Goal: Check status: Check status

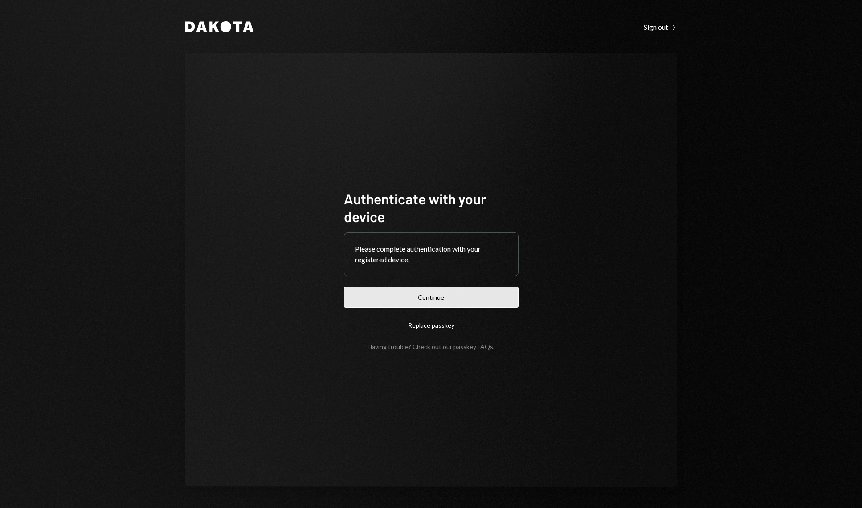
click at [370, 306] on button "Continue" at bounding box center [431, 297] width 175 height 21
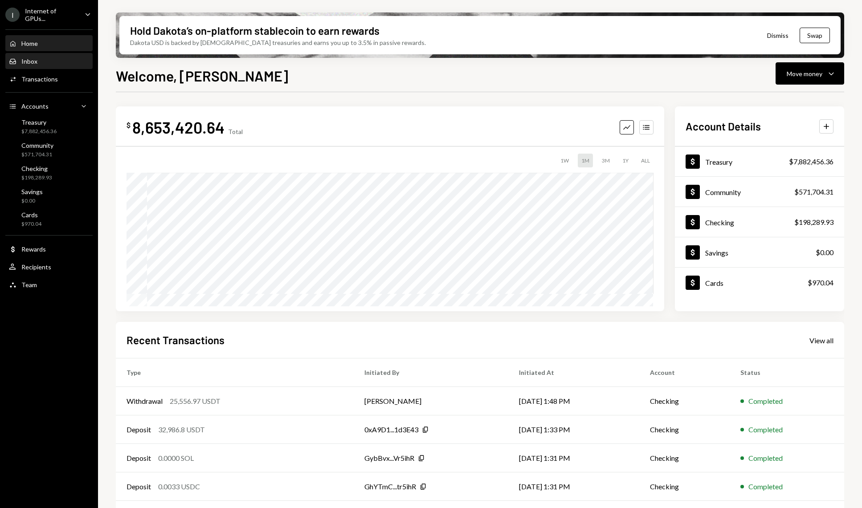
click at [65, 67] on div "Inbox Inbox" at bounding box center [49, 61] width 80 height 15
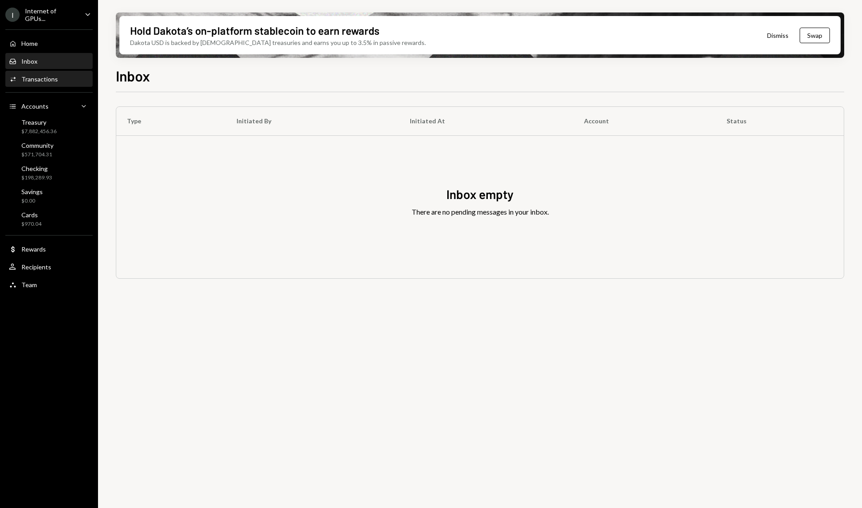
click at [63, 79] on div "Activities Transactions" at bounding box center [49, 79] width 80 height 8
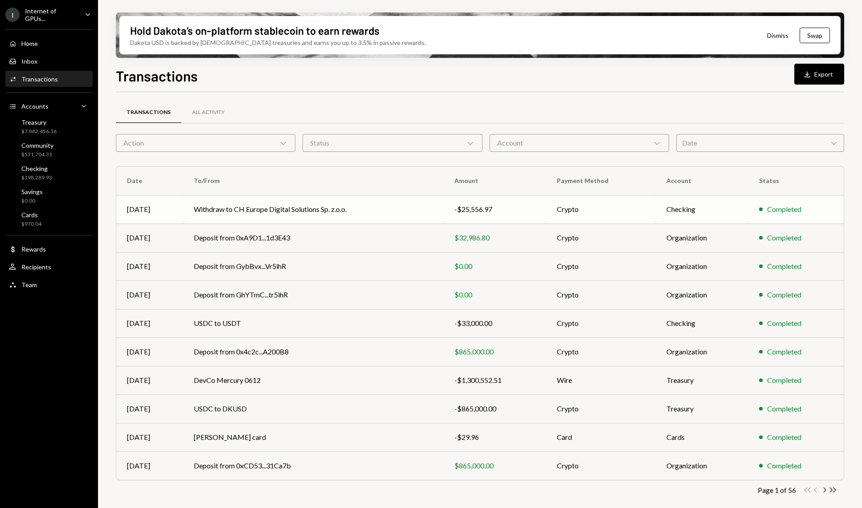
click at [263, 204] on td "Withdraw to CH Europe Digital Solutions Sp. z.o.o." at bounding box center [313, 209] width 261 height 29
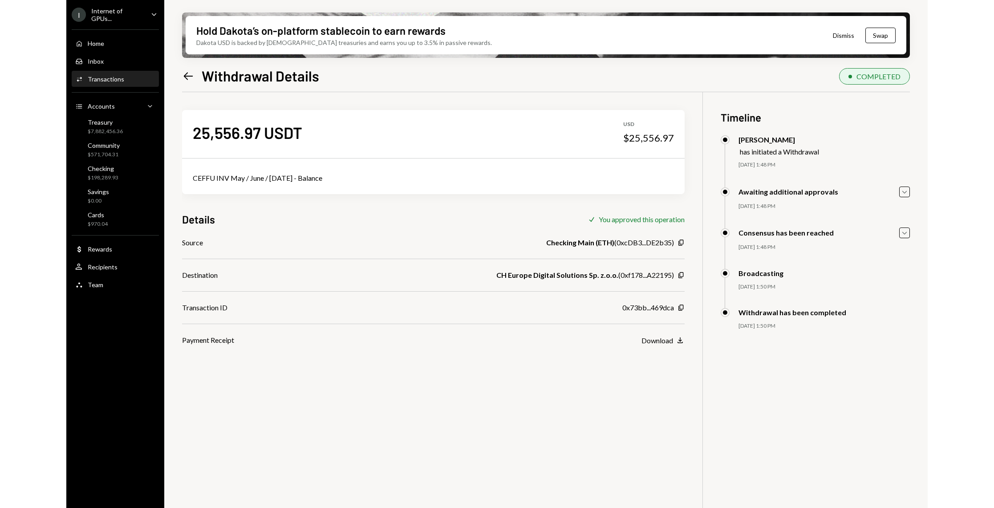
scroll to position [71, 0]
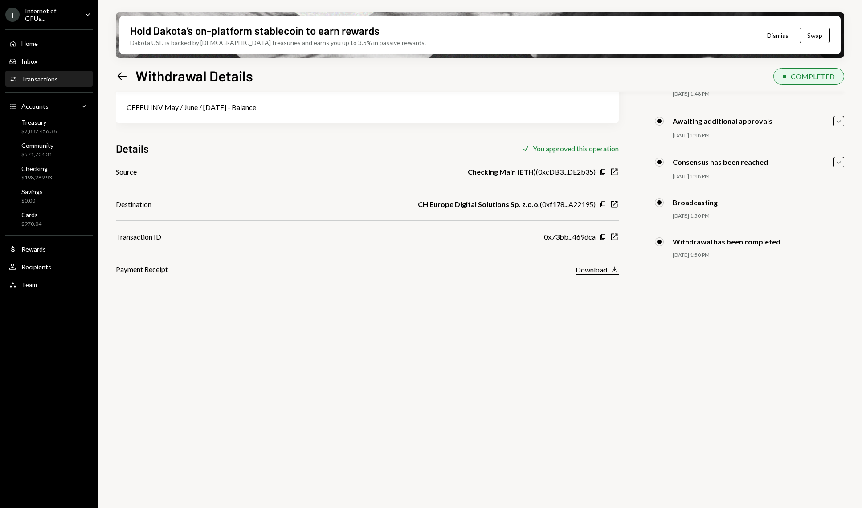
click at [596, 272] on div "Download" at bounding box center [591, 269] width 32 height 8
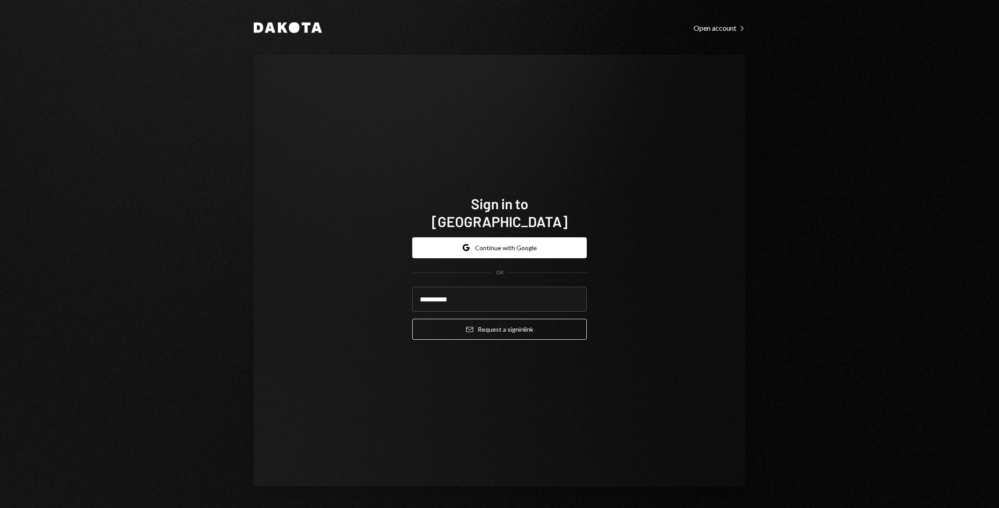
type input "**********"
